Goal: Task Accomplishment & Management: Manage account settings

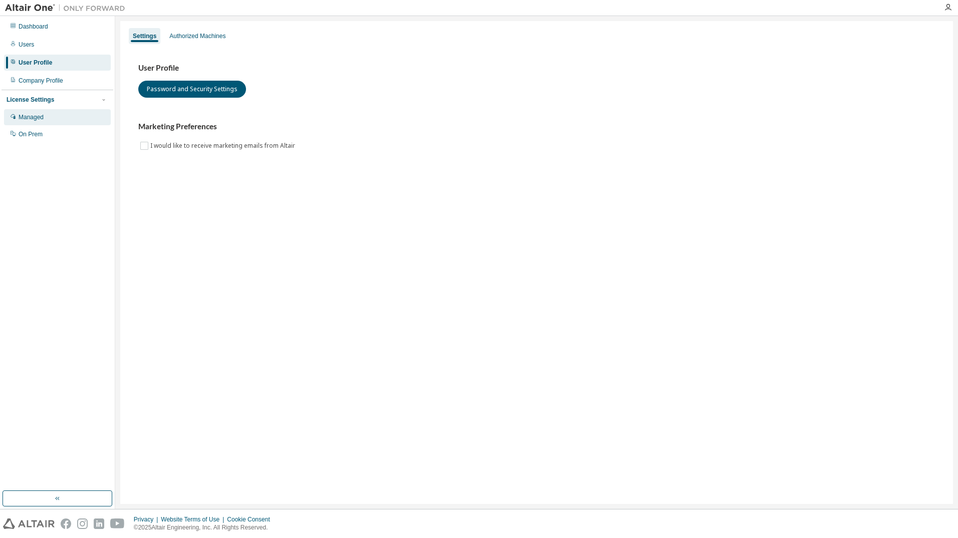
click at [41, 116] on div "Managed" at bounding box center [31, 117] width 25 height 8
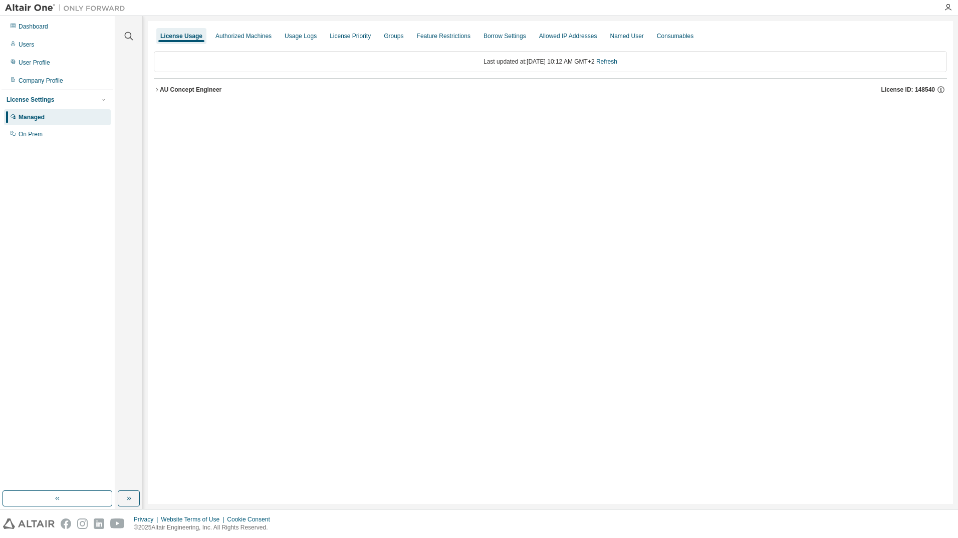
click at [157, 90] on icon "button" at bounding box center [157, 90] width 6 height 6
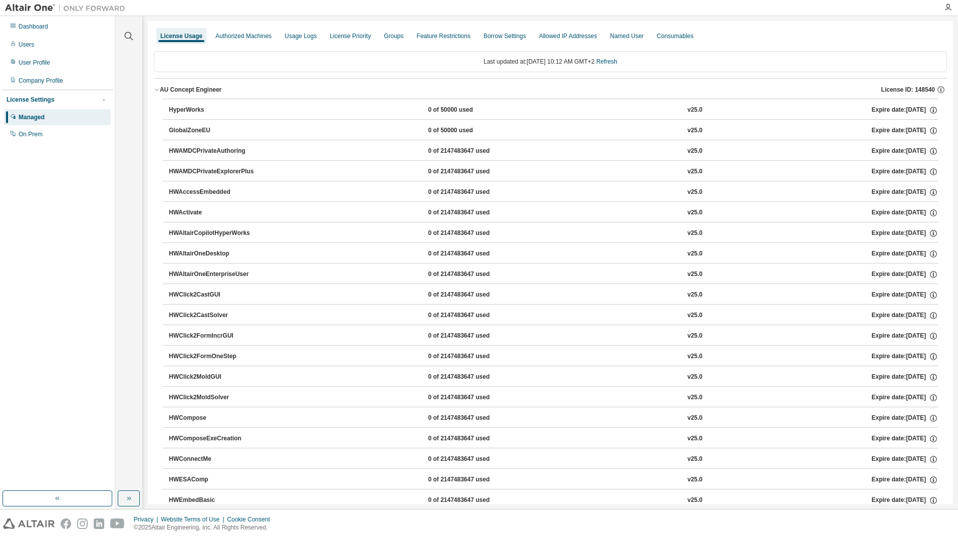
click at [156, 90] on icon "button" at bounding box center [157, 90] width 4 height 2
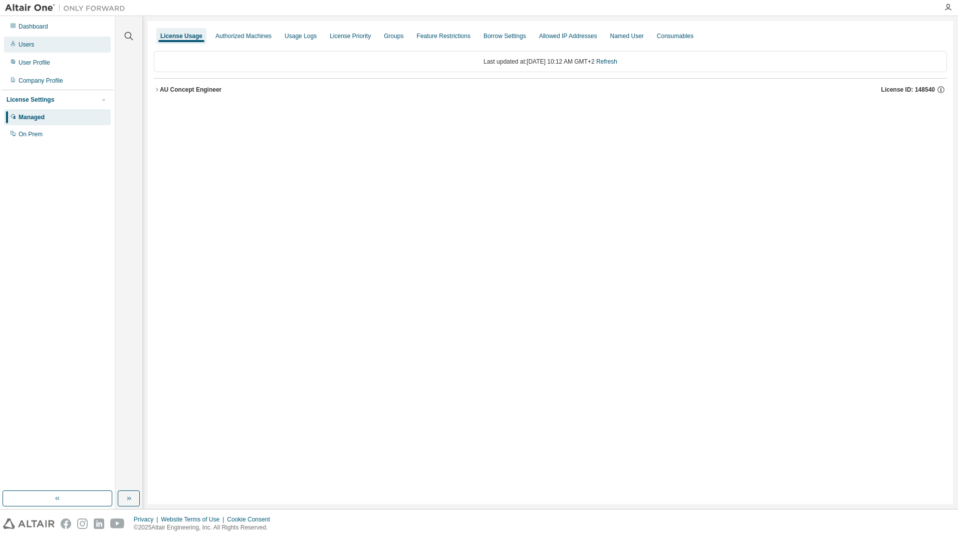
click at [37, 46] on div "Users" at bounding box center [57, 45] width 107 height 16
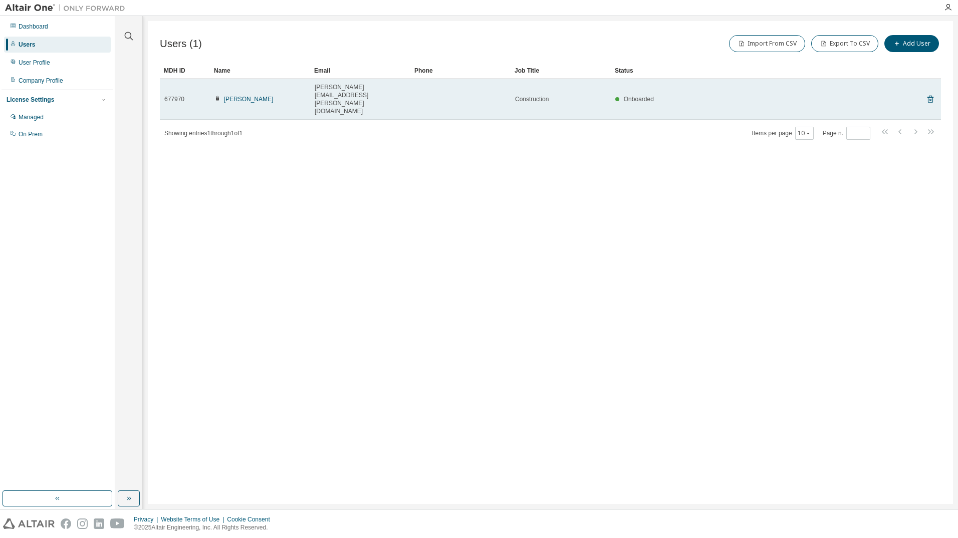
click at [521, 95] on span "Construction" at bounding box center [532, 99] width 34 height 8
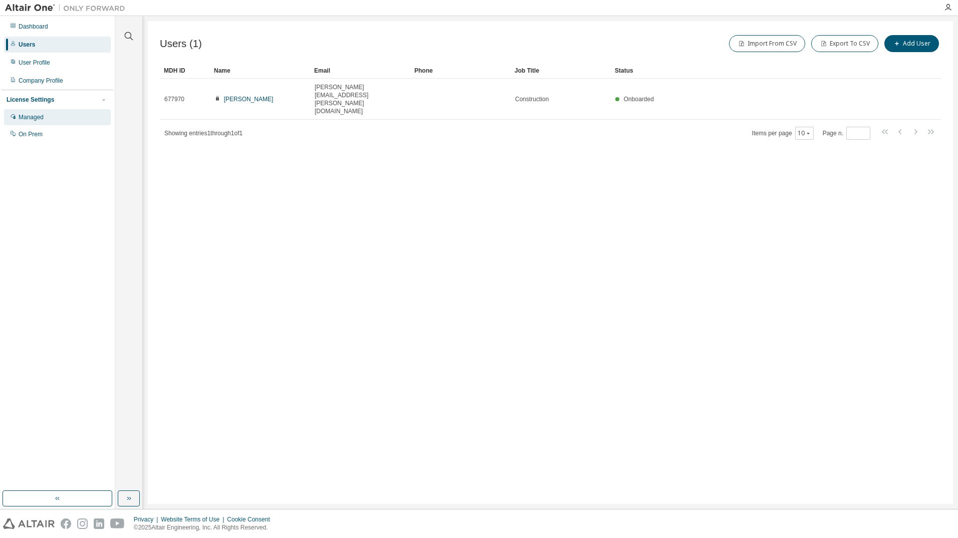
click at [43, 119] on div "Managed" at bounding box center [31, 117] width 25 height 8
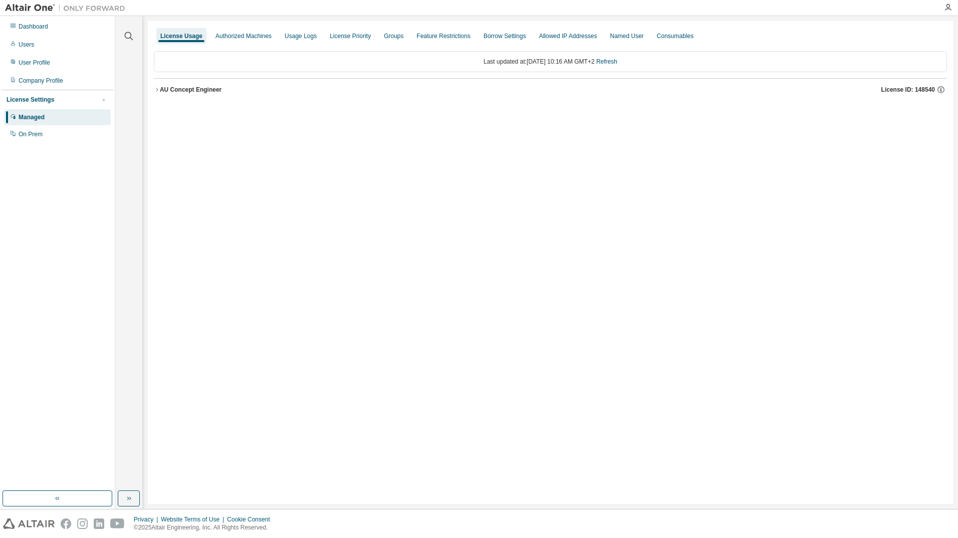
click at [187, 89] on div "AU Concept Engineer" at bounding box center [191, 90] width 62 height 8
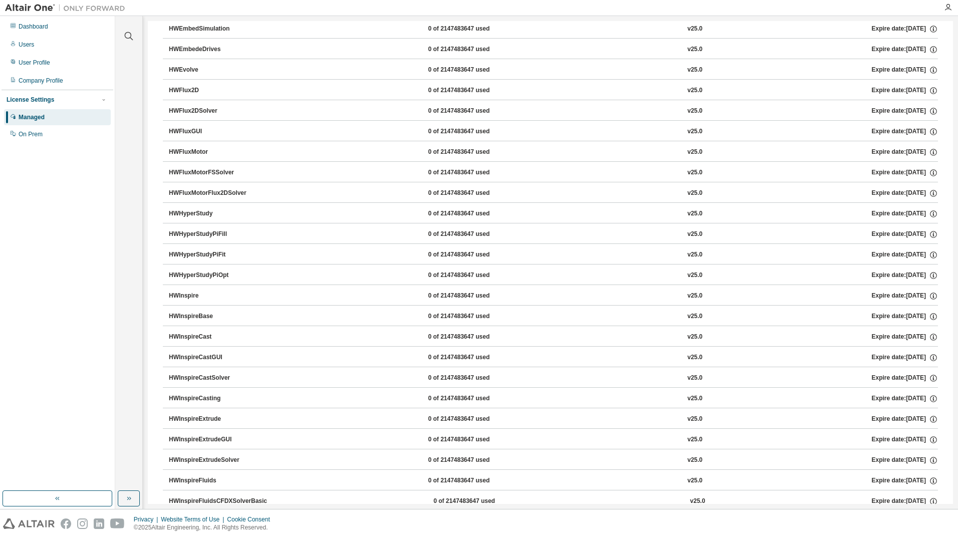
scroll to position [551, 0]
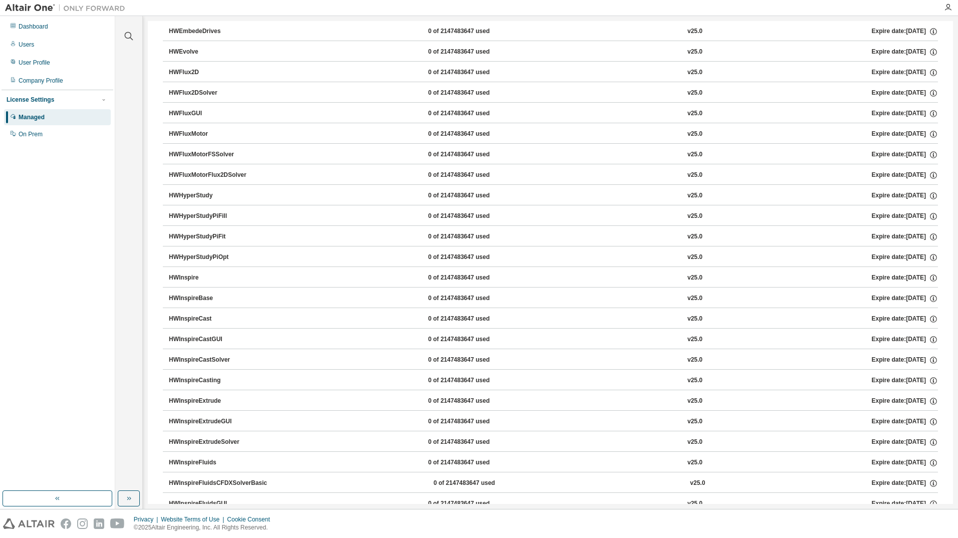
click at [200, 317] on div "HWInspireCast" at bounding box center [214, 319] width 90 height 9
click at [200, 318] on div "HWInspireCast" at bounding box center [214, 319] width 90 height 9
click at [35, 132] on div "On Prem" at bounding box center [31, 134] width 24 height 8
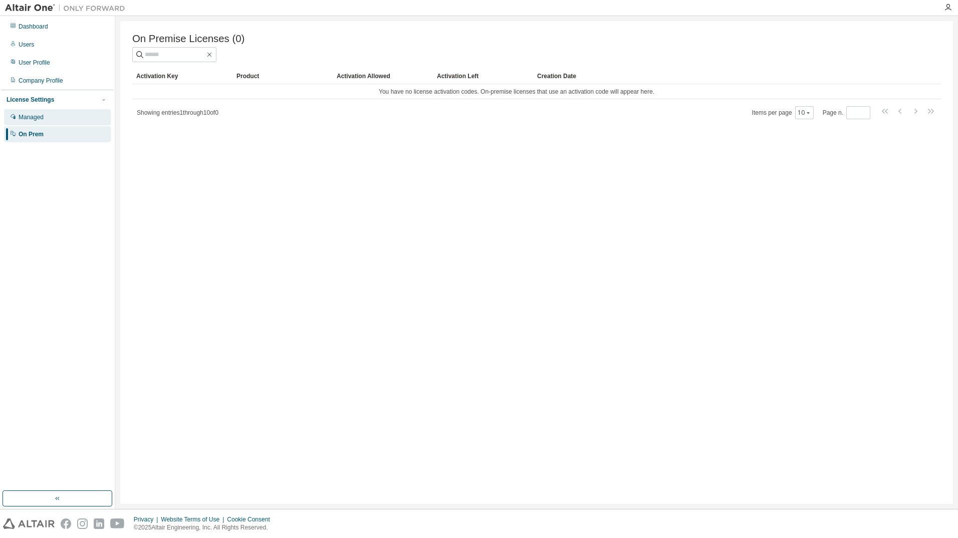
click at [39, 115] on div "Managed" at bounding box center [31, 117] width 25 height 8
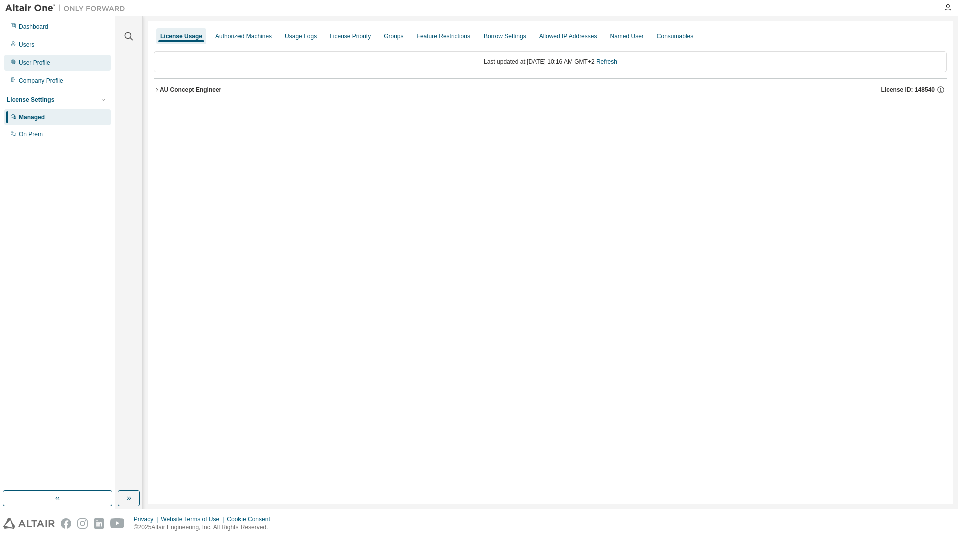
click at [35, 63] on div "User Profile" at bounding box center [35, 63] width 32 height 8
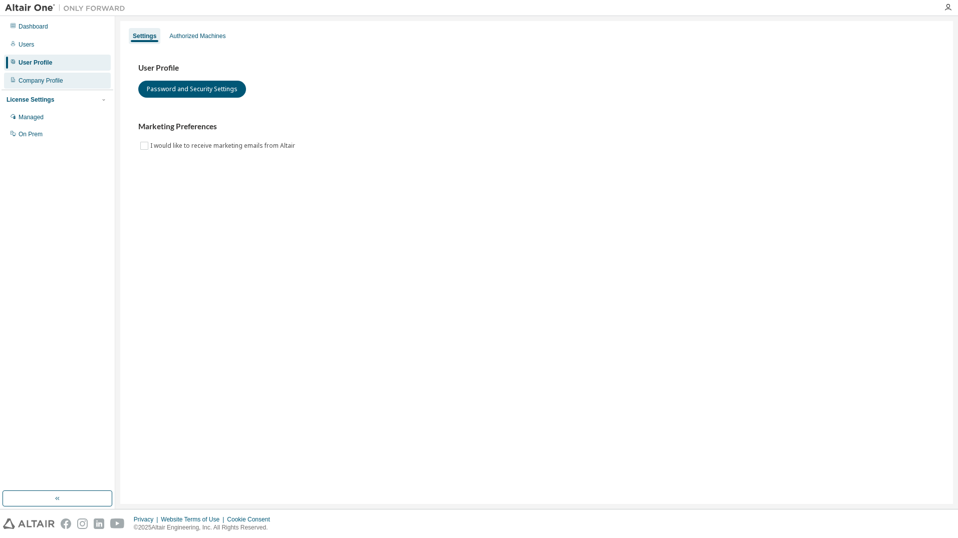
click at [46, 79] on div "Company Profile" at bounding box center [41, 81] width 45 height 8
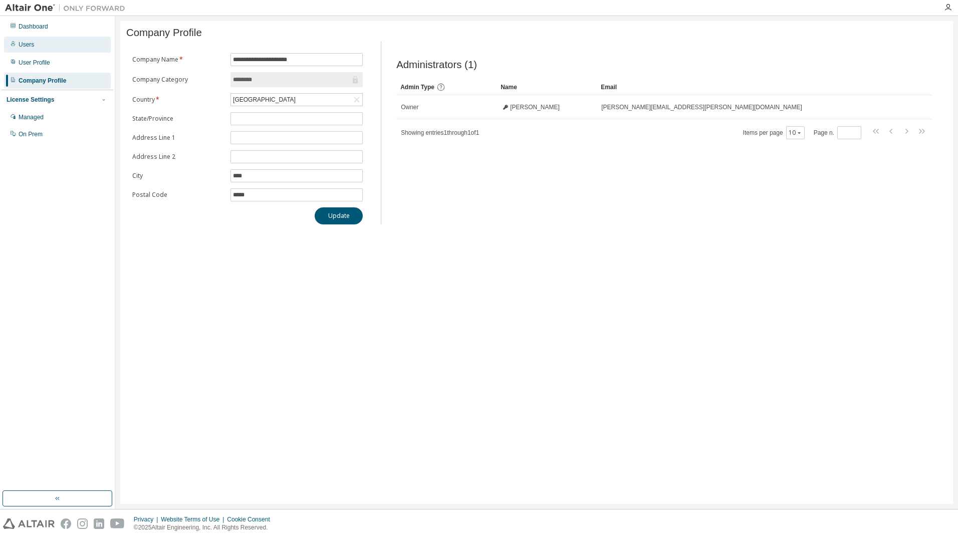
click at [30, 49] on div "Users" at bounding box center [57, 45] width 107 height 16
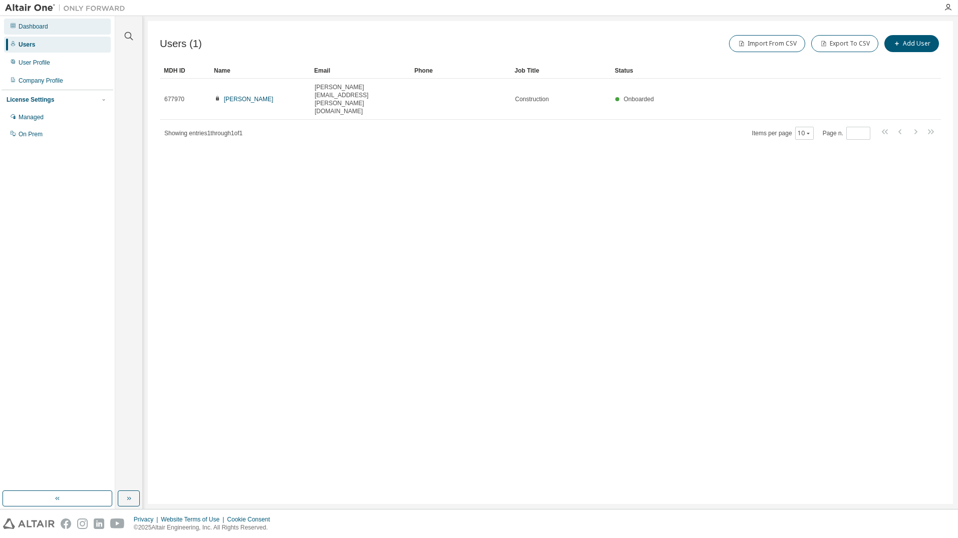
click at [33, 28] on div "Dashboard" at bounding box center [34, 27] width 30 height 8
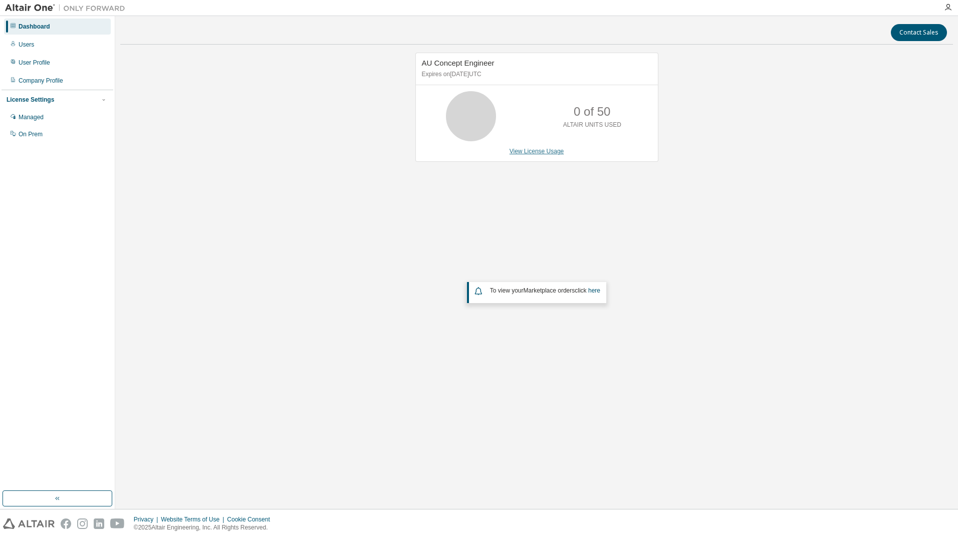
click at [541, 151] on link "View License Usage" at bounding box center [537, 151] width 55 height 7
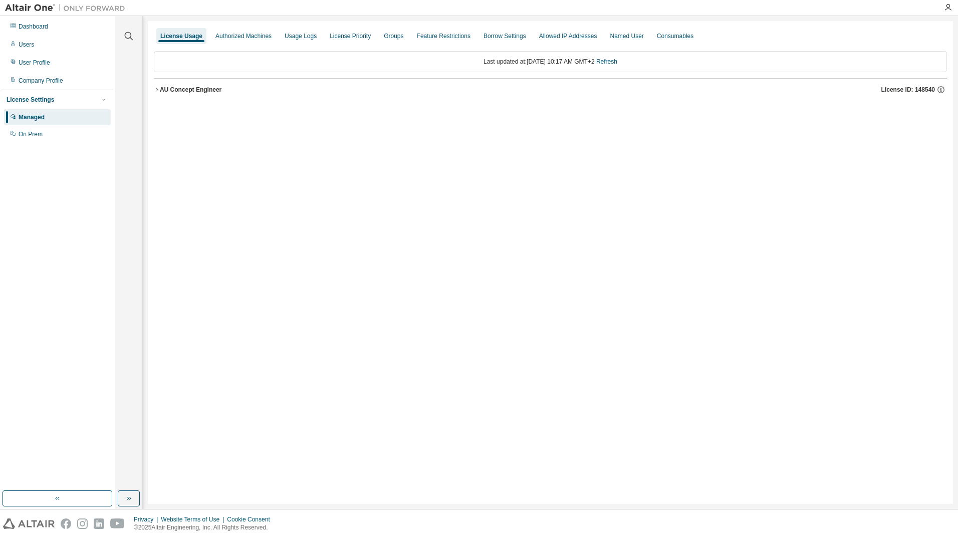
click at [286, 62] on div "Last updated at: Mon 2025-08-18 10:17 AM GMT+2 Refresh" at bounding box center [550, 61] width 793 height 21
click at [948, 7] on icon "button" at bounding box center [948, 8] width 8 height 8
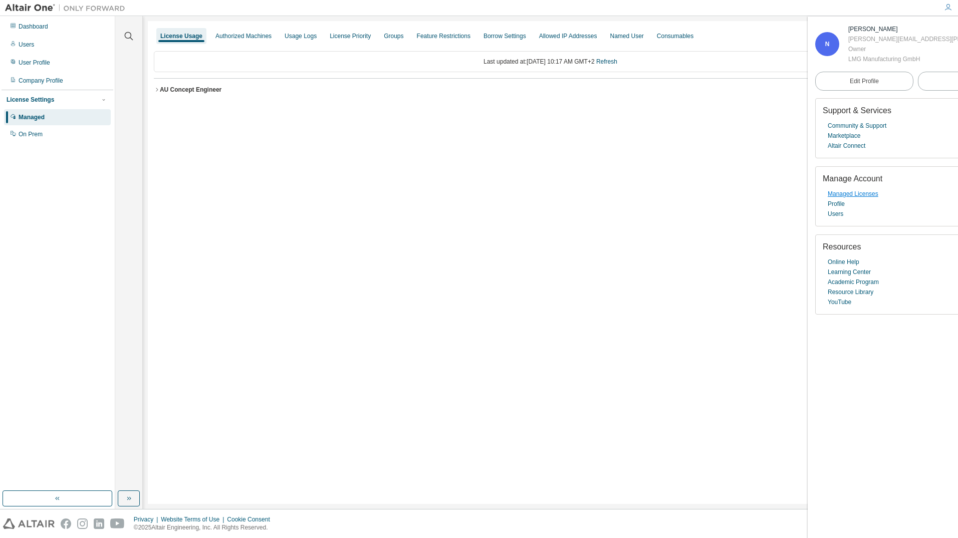
click at [860, 195] on link "Managed Licenses" at bounding box center [853, 194] width 51 height 10
click at [948, 10] on icon "button" at bounding box center [948, 8] width 8 height 8
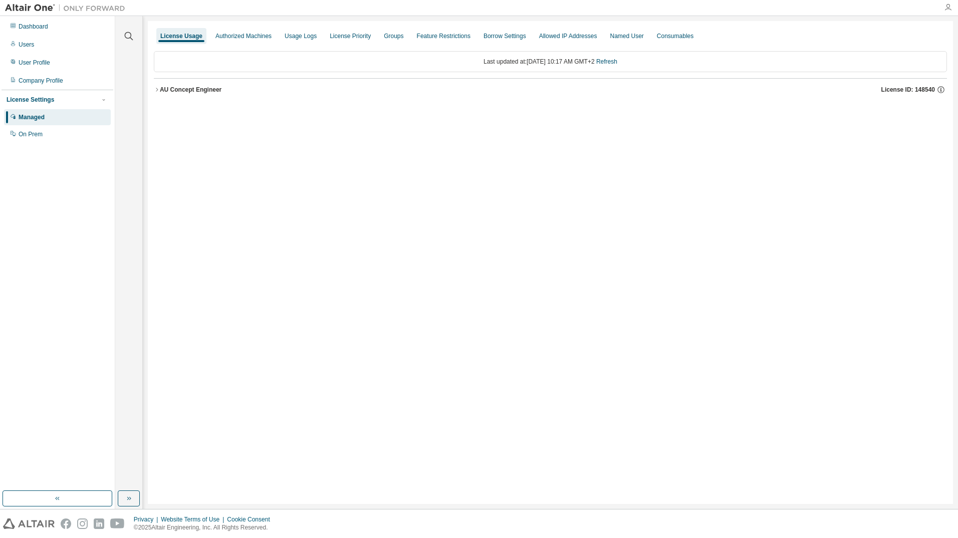
click at [948, 10] on icon "button" at bounding box center [948, 8] width 8 height 8
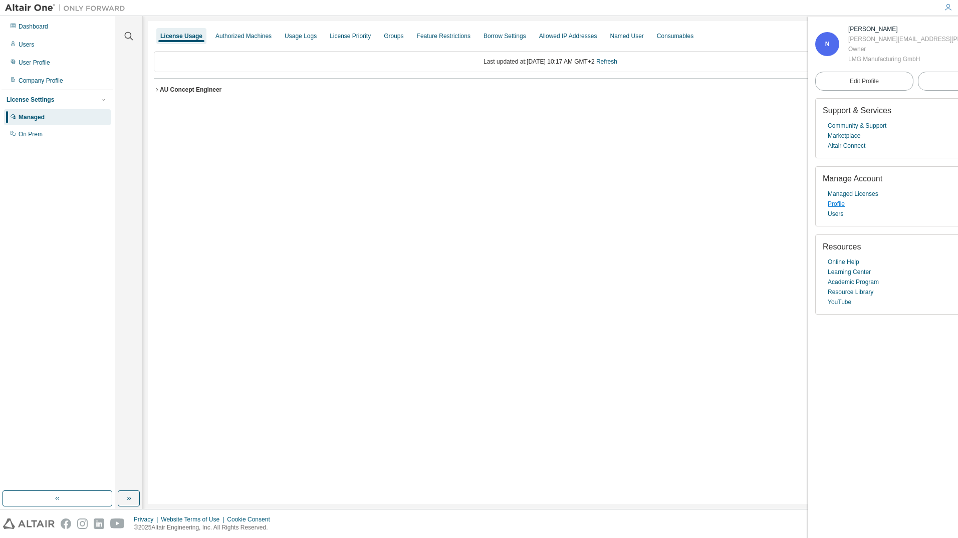
click at [840, 204] on link "Profile" at bounding box center [836, 204] width 17 height 10
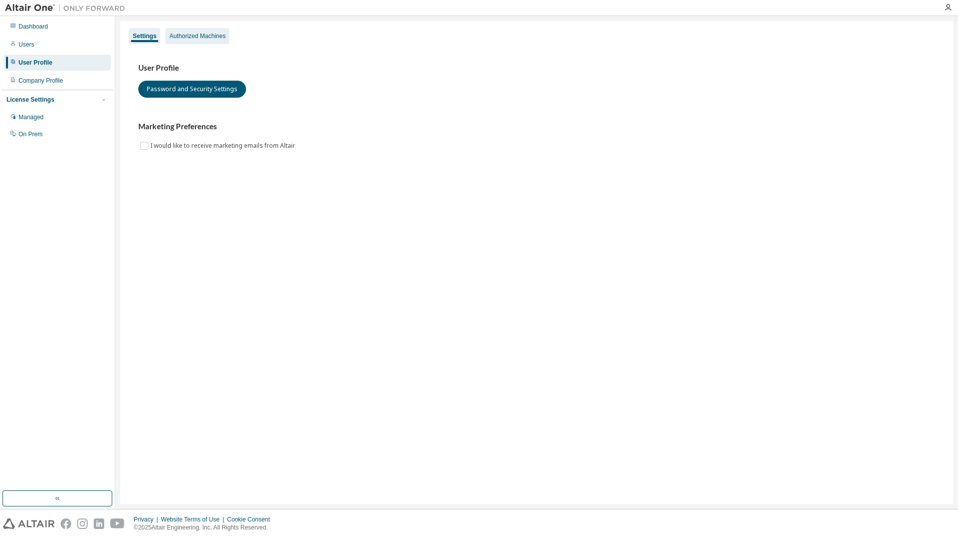
click at [195, 36] on div "Authorized Machines" at bounding box center [197, 36] width 56 height 8
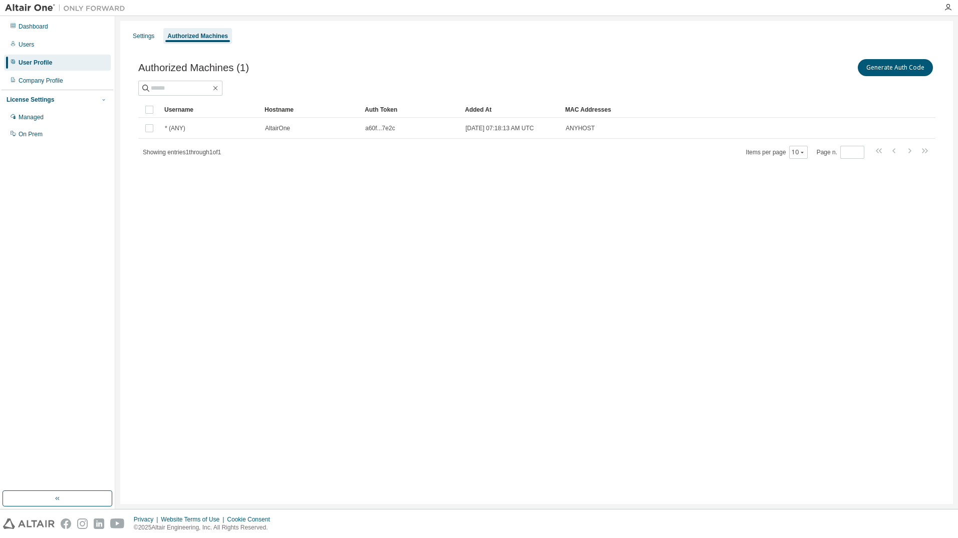
click at [104, 101] on icon "button" at bounding box center [103, 100] width 3 height 2
click at [104, 101] on icon "button" at bounding box center [104, 100] width 6 height 6
click at [36, 63] on div "User Profile" at bounding box center [36, 63] width 34 height 8
click at [150, 34] on div "Settings" at bounding box center [144, 36] width 22 height 8
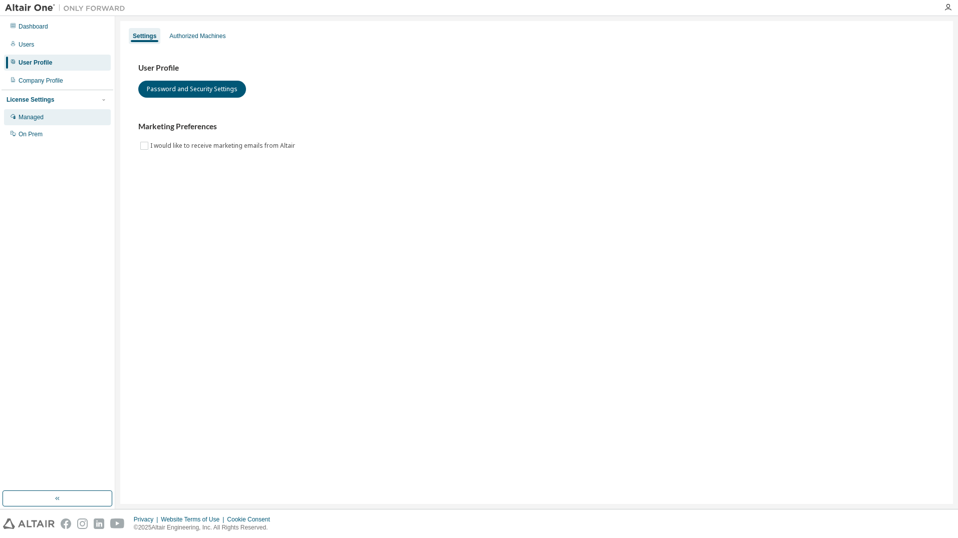
click at [30, 118] on div "Managed" at bounding box center [31, 117] width 25 height 8
